Goal: Task Accomplishment & Management: Use online tool/utility

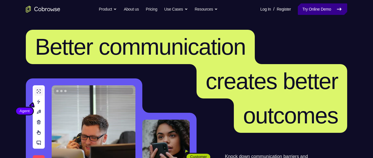
click at [306, 7] on link "Try Online Demo" at bounding box center [322, 8] width 49 height 11
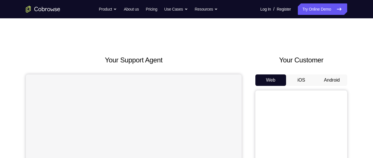
click at [337, 81] on button "Android" at bounding box center [332, 80] width 31 height 11
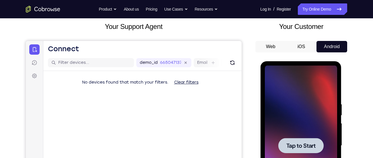
click at [296, 116] on div at bounding box center [301, 146] width 72 height 161
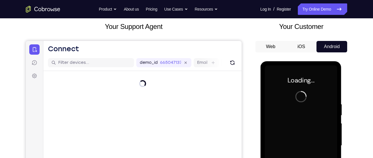
click at [296, 116] on div at bounding box center [301, 146] width 72 height 161
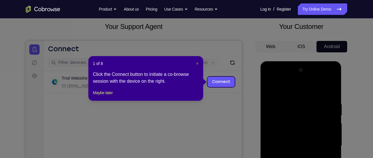
click at [198, 63] on span "×" at bounding box center [197, 63] width 2 height 5
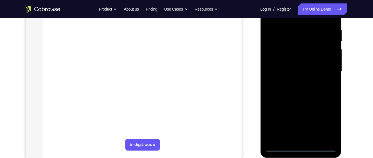
scroll to position [109, 0]
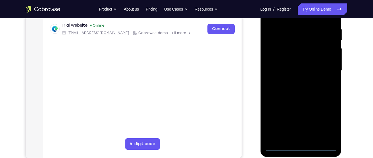
click at [302, 149] on div at bounding box center [301, 71] width 72 height 161
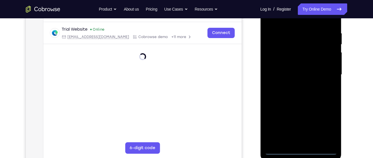
scroll to position [104, 0]
click at [327, 124] on div at bounding box center [301, 75] width 72 height 161
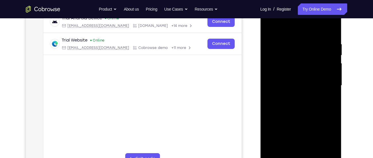
scroll to position [94, 0]
click at [289, 34] on div at bounding box center [301, 86] width 72 height 161
click at [326, 85] on div at bounding box center [301, 86] width 72 height 161
click at [293, 96] on div at bounding box center [301, 86] width 72 height 161
click at [298, 80] on div at bounding box center [301, 86] width 72 height 161
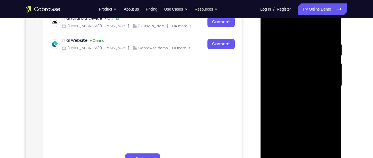
click at [283, 75] on div at bounding box center [301, 86] width 72 height 161
click at [283, 84] on div at bounding box center [301, 86] width 72 height 161
click at [303, 103] on div at bounding box center [301, 86] width 72 height 161
click at [201, 90] on main "demo_id 665047137 665047137 Email User ID Device ID Device name 6-digit code Co…" at bounding box center [142, 91] width 198 height 192
click at [295, 107] on div at bounding box center [301, 86] width 72 height 161
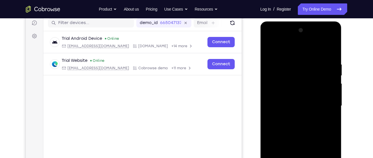
scroll to position [73, 0]
click at [293, 61] on div at bounding box center [301, 106] width 72 height 161
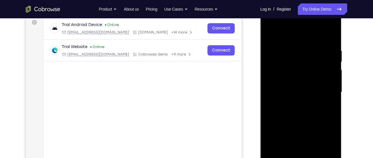
scroll to position [91, 0]
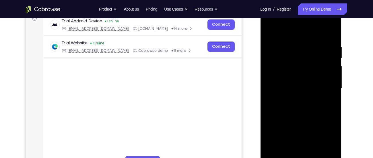
click at [323, 155] on div at bounding box center [301, 88] width 72 height 161
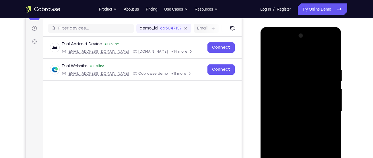
scroll to position [68, 0]
click at [329, 56] on div at bounding box center [301, 112] width 72 height 161
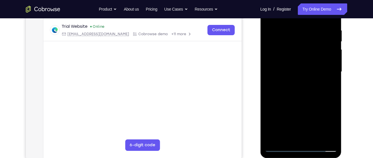
scroll to position [109, 0]
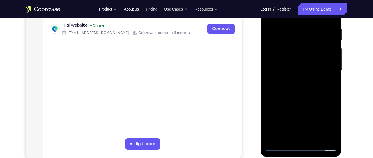
click at [286, 139] on div at bounding box center [301, 71] width 72 height 161
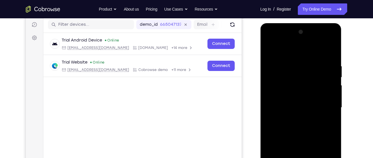
scroll to position [71, 0]
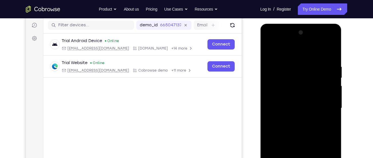
click at [299, 51] on div at bounding box center [301, 108] width 72 height 161
click at [290, 66] on div at bounding box center [301, 108] width 72 height 161
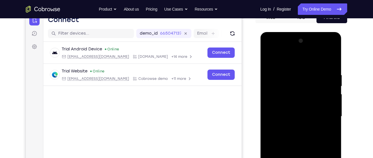
scroll to position [59, 0]
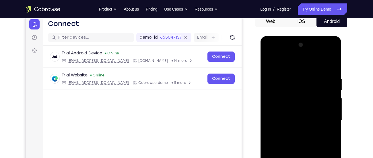
click at [271, 63] on div at bounding box center [301, 120] width 72 height 161
click at [331, 61] on div at bounding box center [301, 120] width 72 height 161
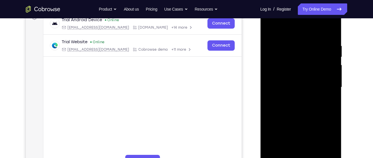
scroll to position [92, 0]
click at [273, 155] on div at bounding box center [301, 87] width 72 height 161
click at [315, 156] on div at bounding box center [301, 87] width 72 height 161
click at [302, 117] on div at bounding box center [301, 87] width 72 height 161
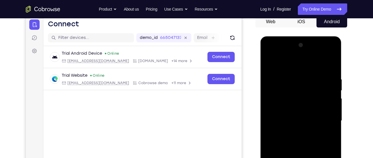
scroll to position [58, 0]
drag, startPoint x: 313, startPoint y: 106, endPoint x: 267, endPoint y: 53, distance: 70.8
click at [267, 53] on div at bounding box center [301, 121] width 72 height 161
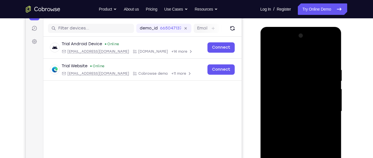
scroll to position [64, 0]
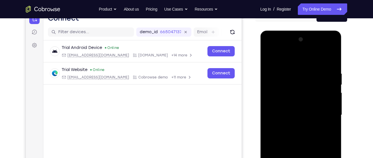
click at [267, 47] on div at bounding box center [301, 115] width 72 height 161
click at [270, 47] on div at bounding box center [301, 115] width 72 height 161
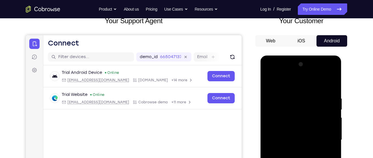
click at [269, 76] on div at bounding box center [301, 140] width 72 height 161
click at [293, 124] on div at bounding box center [301, 140] width 72 height 161
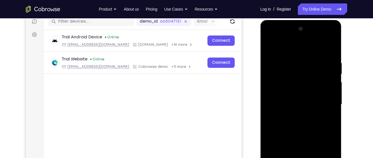
scroll to position [75, 0]
click at [290, 106] on div at bounding box center [301, 104] width 72 height 161
click at [288, 99] on div at bounding box center [301, 104] width 72 height 161
click at [289, 110] on div at bounding box center [301, 104] width 72 height 161
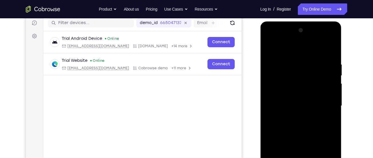
scroll to position [69, 0]
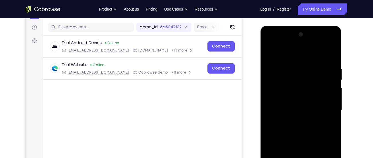
drag, startPoint x: 301, startPoint y: 98, endPoint x: 314, endPoint y: 61, distance: 39.3
click at [314, 61] on div at bounding box center [301, 110] width 72 height 161
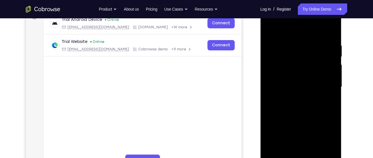
scroll to position [96, 0]
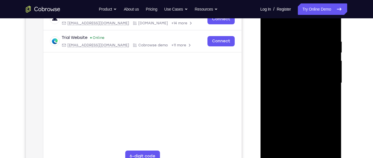
click at [303, 150] on div at bounding box center [301, 83] width 72 height 161
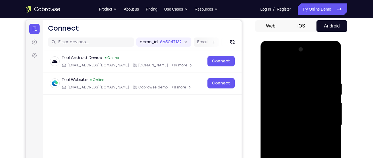
scroll to position [53, 0]
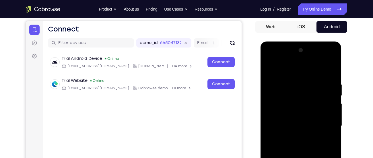
click at [291, 88] on div at bounding box center [301, 126] width 72 height 161
click at [265, 68] on div at bounding box center [301, 126] width 72 height 161
click at [322, 75] on div at bounding box center [301, 126] width 72 height 161
click at [271, 69] on div at bounding box center [301, 126] width 72 height 161
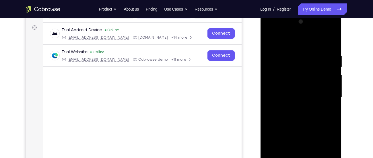
scroll to position [86, 0]
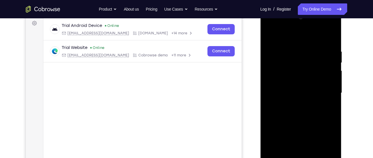
click at [298, 90] on div at bounding box center [301, 93] width 72 height 161
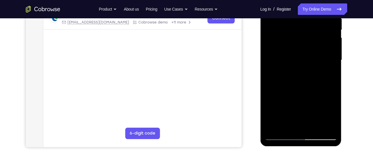
scroll to position [124, 0]
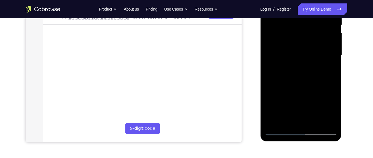
click at [278, 131] on div at bounding box center [301, 55] width 72 height 161
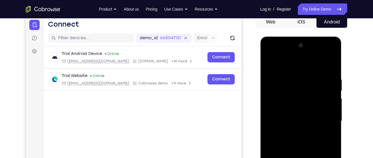
scroll to position [51, 0]
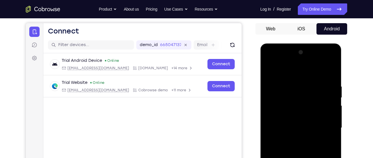
click at [283, 80] on div at bounding box center [301, 128] width 72 height 161
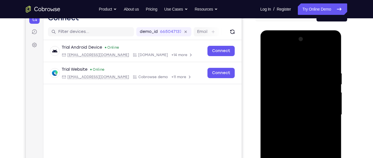
scroll to position [64, 0]
click at [270, 58] on div at bounding box center [301, 115] width 72 height 161
click at [333, 50] on div at bounding box center [301, 115] width 72 height 161
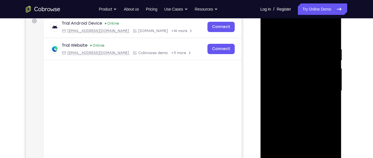
scroll to position [89, 0]
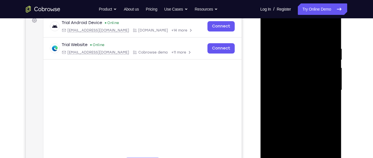
click at [318, 132] on div at bounding box center [301, 90] width 72 height 161
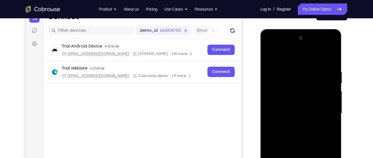
scroll to position [65, 0]
click at [326, 122] on div at bounding box center [301, 114] width 72 height 161
click at [298, 47] on div at bounding box center [301, 114] width 72 height 161
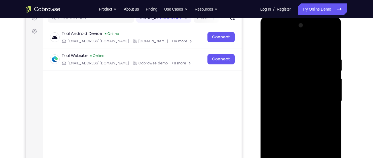
scroll to position [78, 0]
click at [291, 49] on div at bounding box center [301, 101] width 72 height 161
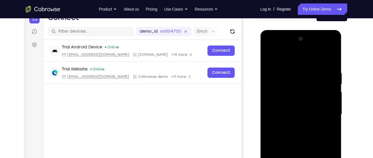
click at [274, 54] on div at bounding box center [301, 114] width 72 height 161
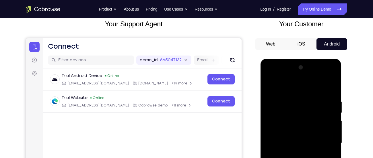
scroll to position [36, 0]
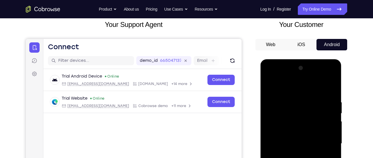
click at [284, 94] on div at bounding box center [301, 144] width 72 height 161
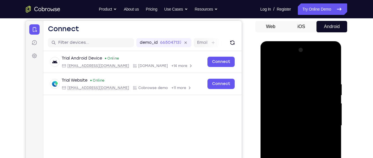
scroll to position [56, 0]
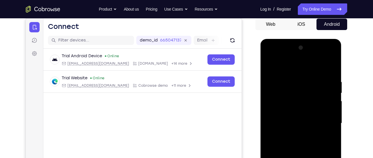
click at [320, 124] on div at bounding box center [301, 123] width 72 height 161
drag, startPoint x: 295, startPoint y: 108, endPoint x: 298, endPoint y: 92, distance: 15.4
click at [298, 92] on div at bounding box center [301, 123] width 72 height 161
click at [293, 82] on div at bounding box center [301, 123] width 72 height 161
click at [309, 81] on div at bounding box center [301, 123] width 72 height 161
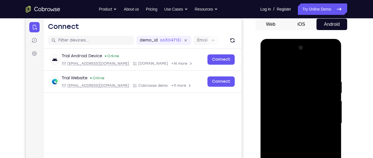
click at [316, 75] on div at bounding box center [301, 123] width 72 height 161
click at [269, 57] on div at bounding box center [301, 123] width 72 height 161
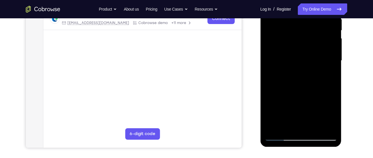
scroll to position [93, 0]
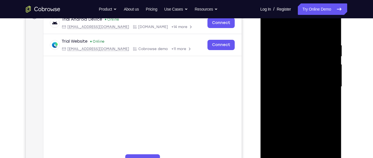
click at [280, 73] on div at bounding box center [301, 87] width 72 height 161
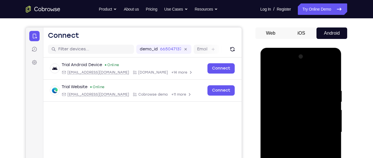
scroll to position [41, 0]
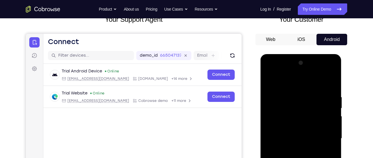
click at [332, 72] on div at bounding box center [301, 139] width 72 height 161
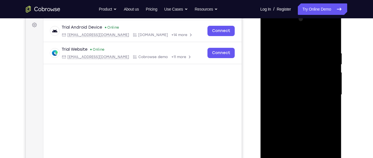
click at [317, 135] on div at bounding box center [301, 95] width 72 height 161
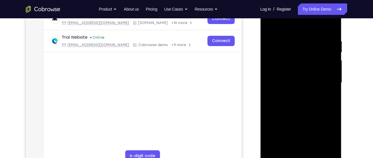
scroll to position [101, 0]
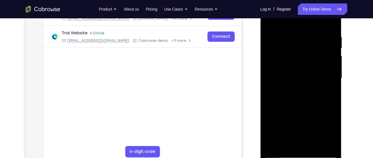
click at [315, 147] on div at bounding box center [301, 78] width 72 height 161
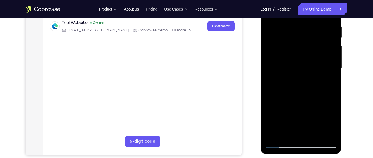
scroll to position [107, 0]
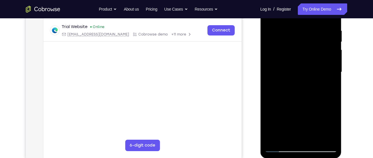
drag, startPoint x: 299, startPoint y: 130, endPoint x: 317, endPoint y: 60, distance: 72.4
click at [317, 60] on div at bounding box center [301, 72] width 72 height 161
click at [281, 150] on div at bounding box center [301, 72] width 72 height 161
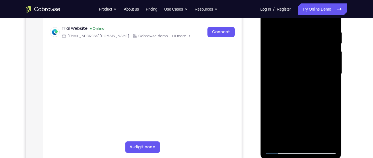
scroll to position [108, 0]
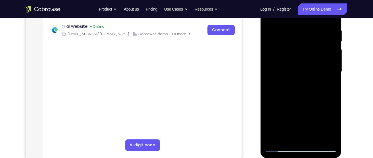
click at [328, 142] on div at bounding box center [301, 72] width 72 height 161
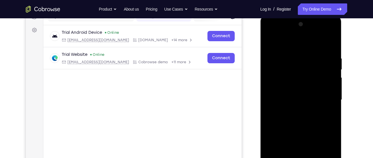
scroll to position [78, 0]
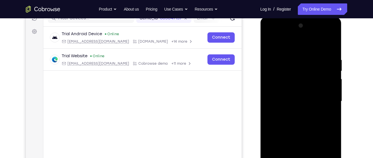
click at [288, 86] on div at bounding box center [301, 101] width 72 height 161
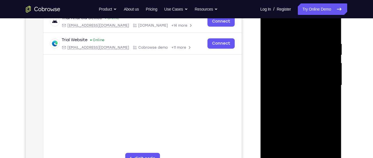
scroll to position [131, 0]
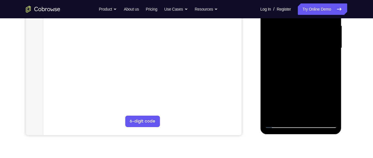
drag, startPoint x: 305, startPoint y: 92, endPoint x: 318, endPoint y: 38, distance: 56.2
click at [318, 38] on div at bounding box center [301, 48] width 72 height 161
drag, startPoint x: 305, startPoint y: 72, endPoint x: 305, endPoint y: 96, distance: 24.4
click at [305, 96] on div at bounding box center [301, 48] width 72 height 161
click at [304, 56] on div at bounding box center [301, 48] width 72 height 161
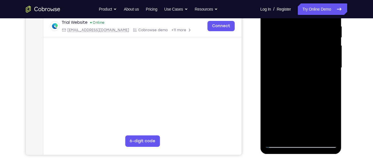
scroll to position [116, 0]
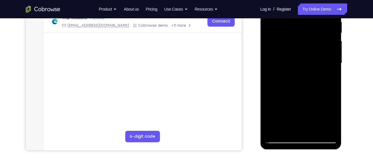
click at [278, 138] on div at bounding box center [301, 63] width 72 height 161
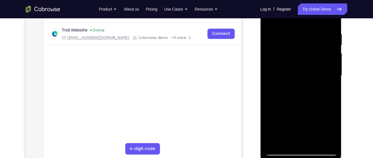
scroll to position [103, 0]
click at [314, 146] on div at bounding box center [301, 76] width 72 height 161
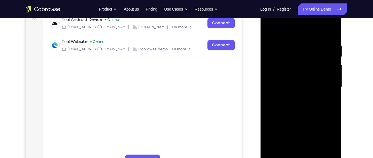
scroll to position [91, 0]
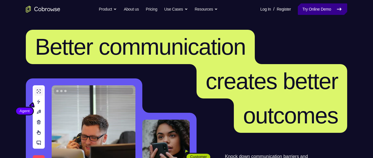
click at [340, 10] on icon at bounding box center [339, 9] width 7 height 7
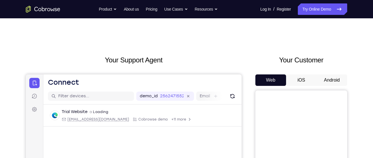
click at [329, 84] on button "Android" at bounding box center [332, 80] width 31 height 11
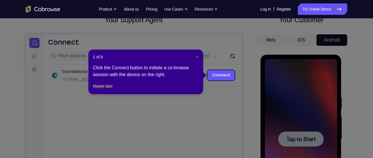
click at [197, 58] on span "×" at bounding box center [197, 57] width 2 height 5
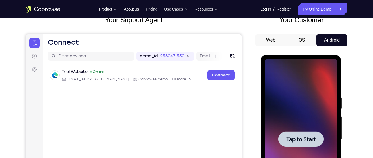
scroll to position [61, 0]
